Goal: Navigation & Orientation: Find specific page/section

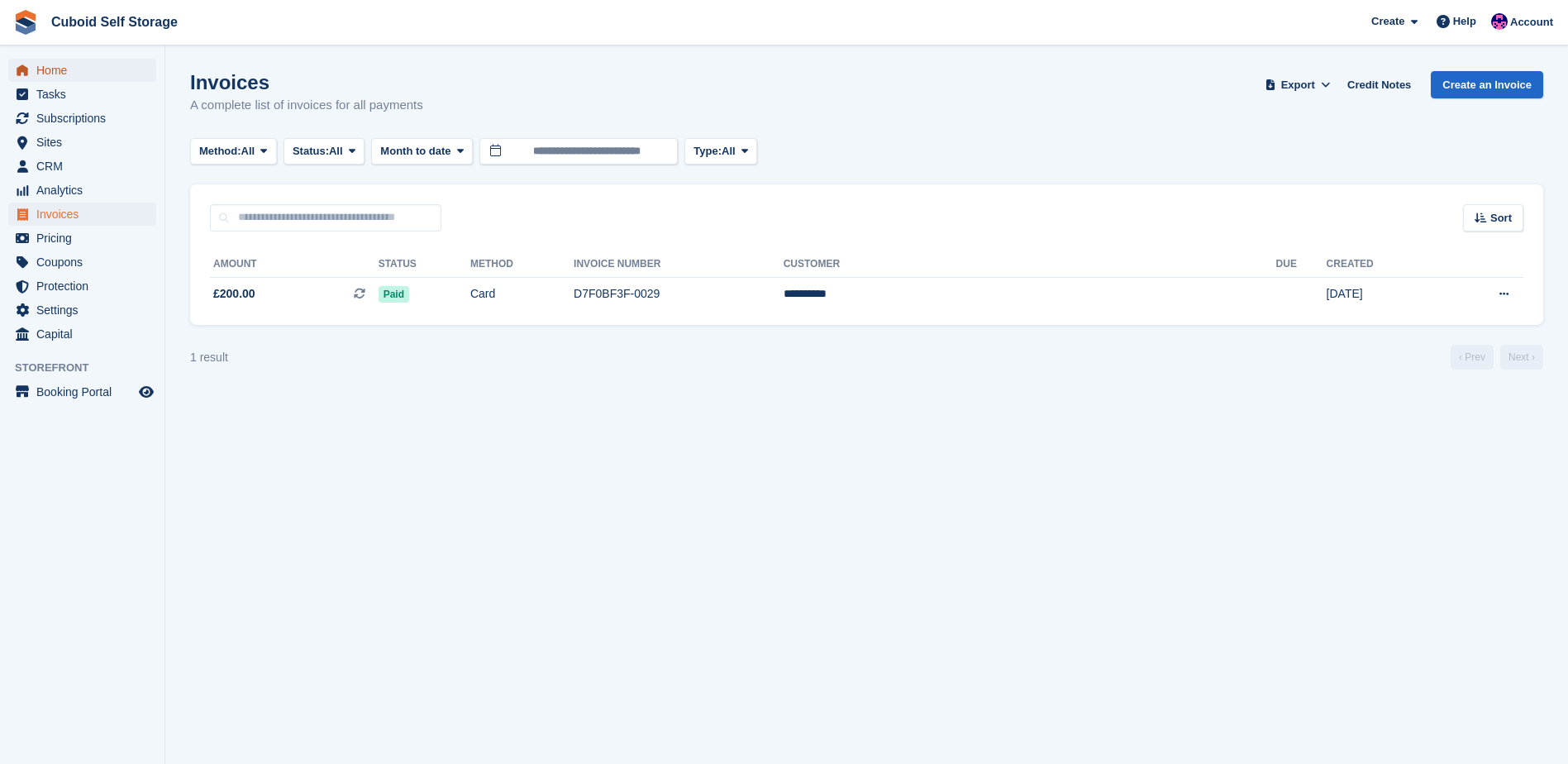
drag, startPoint x: 26, startPoint y: 62, endPoint x: 12, endPoint y: 64, distance: 14.1
click at [12, 64] on link "Home" at bounding box center [82, 69] width 148 height 23
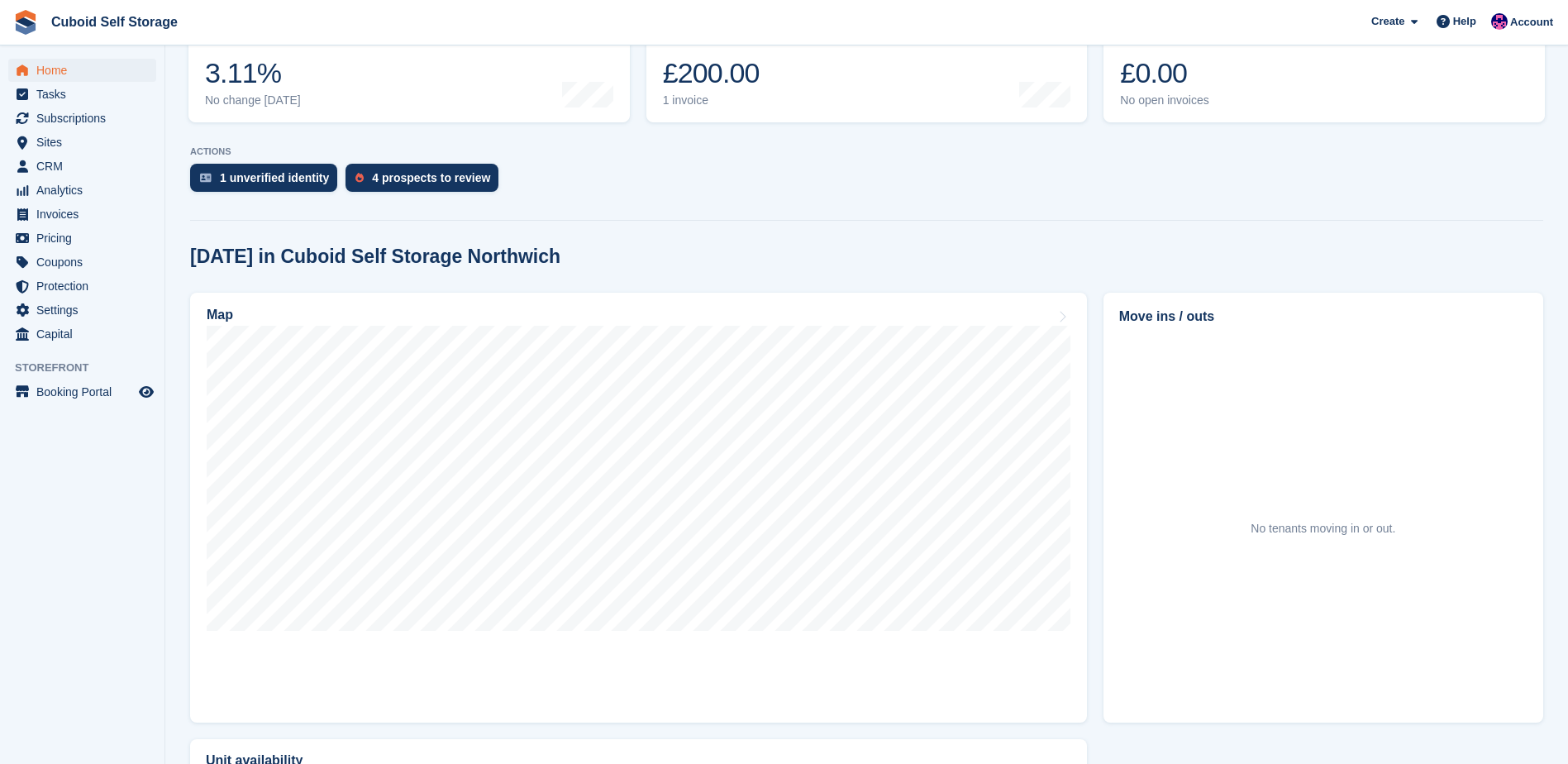
scroll to position [248, 0]
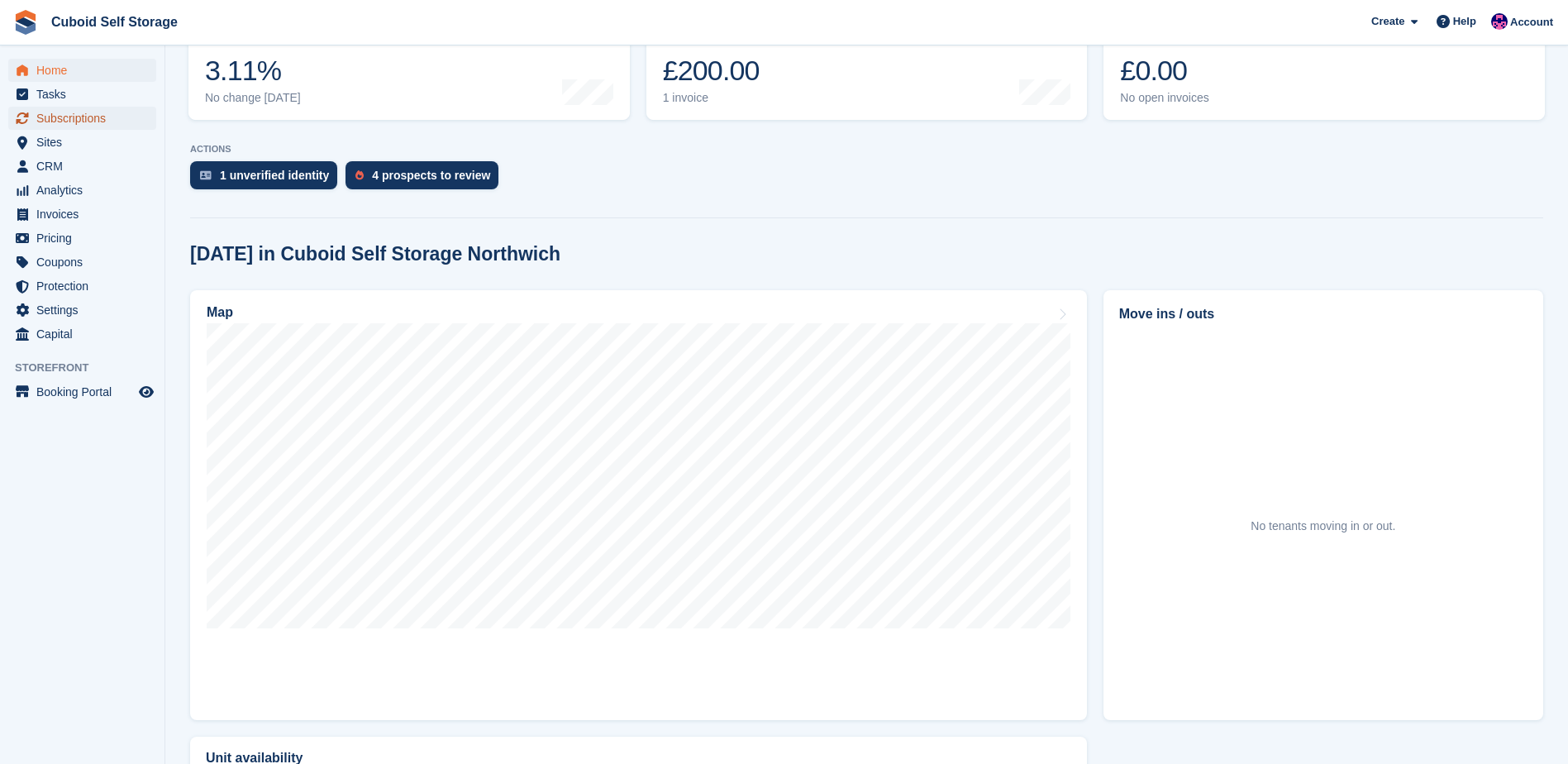
click at [48, 119] on span "Subscriptions" at bounding box center [86, 118] width 100 height 23
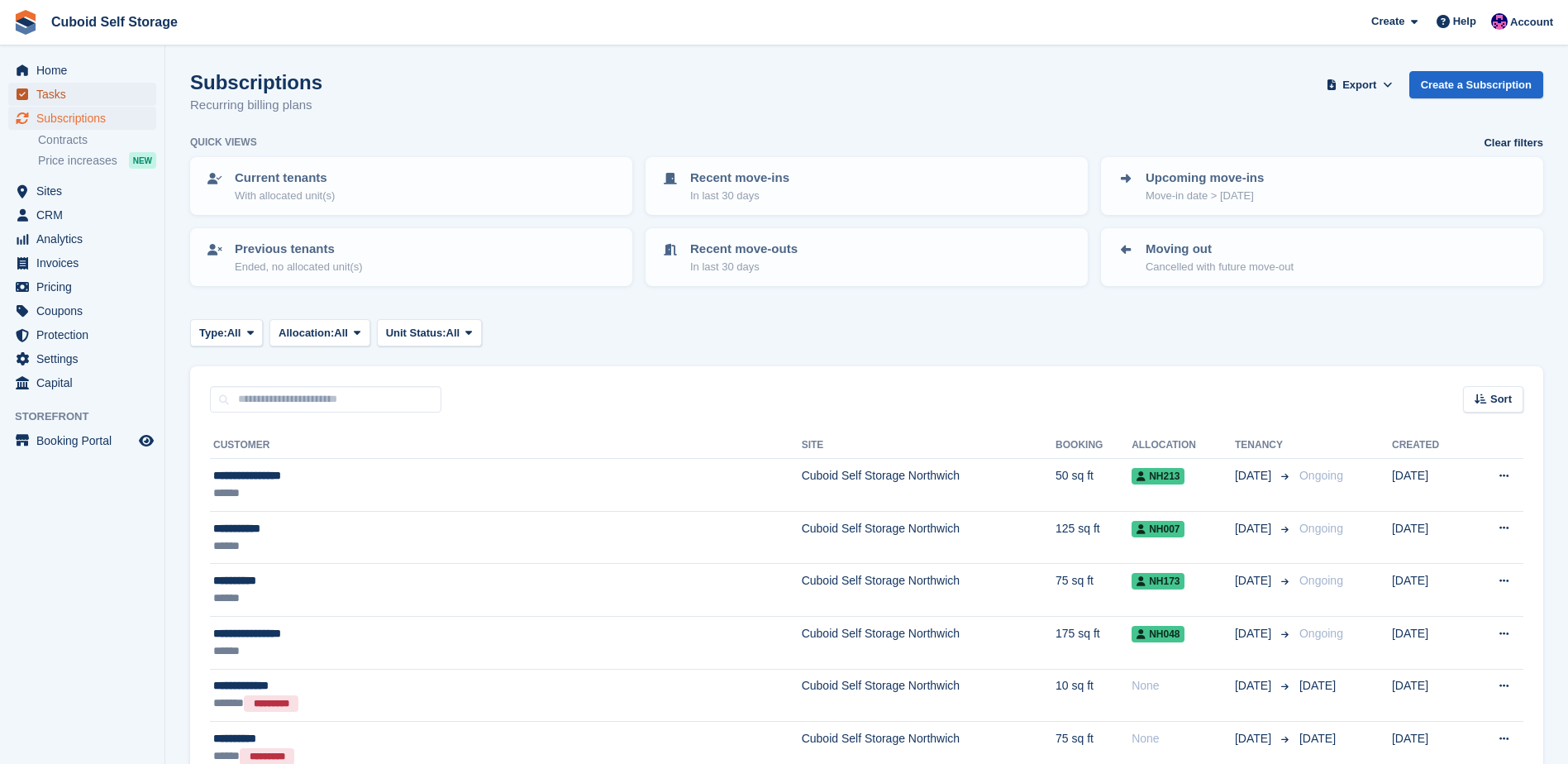
click at [56, 91] on span "Tasks" at bounding box center [86, 93] width 100 height 23
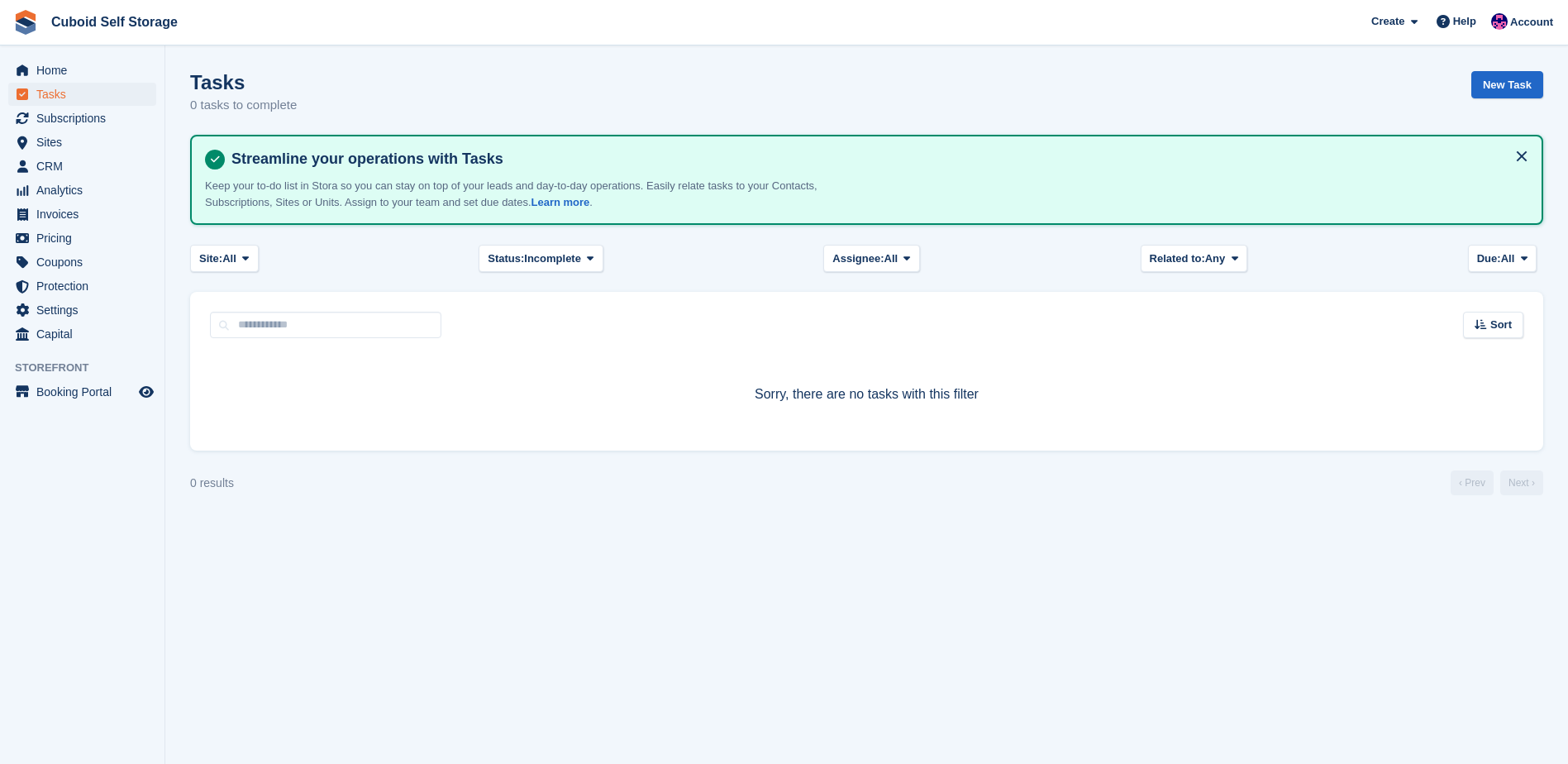
click at [49, 91] on span "Tasks" at bounding box center [86, 93] width 100 height 23
drag, startPoint x: 66, startPoint y: 116, endPoint x: 48, endPoint y: 143, distance: 32.4
click at [48, 143] on span "Sites" at bounding box center [86, 142] width 100 height 23
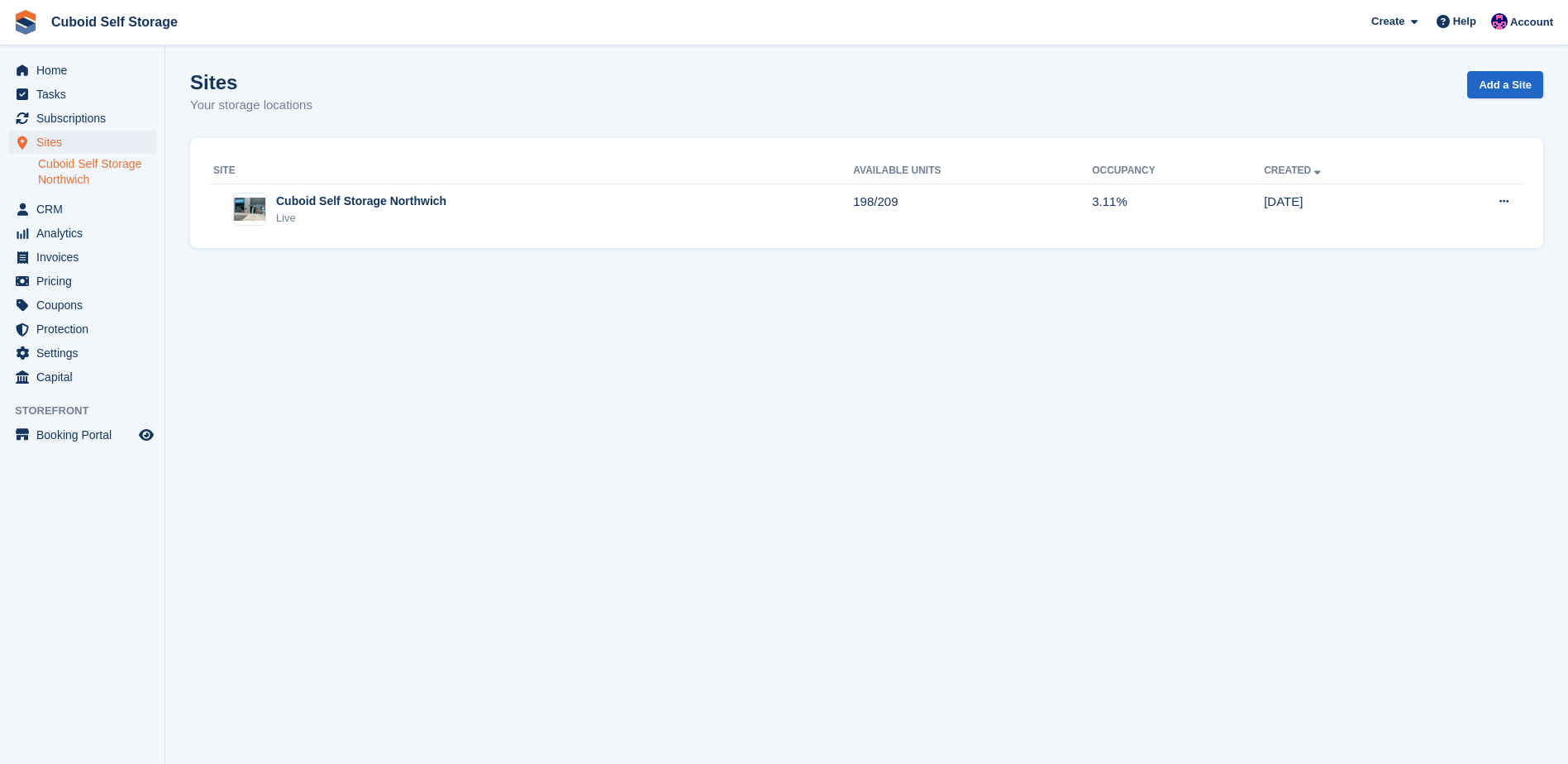
drag, startPoint x: 68, startPoint y: 201, endPoint x: 67, endPoint y: 181, distance: 20.0
click at [67, 181] on link "Cuboid Self Storage Northwich" at bounding box center [97, 172] width 118 height 31
